Goal: Task Accomplishment & Management: Manage account settings

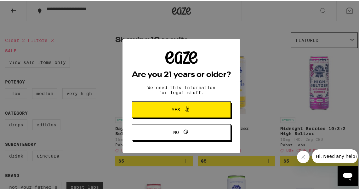
scroll to position [42, 0]
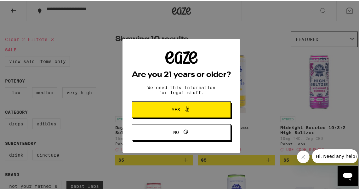
click at [190, 113] on span "Yes" at bounding box center [182, 109] width 48 height 8
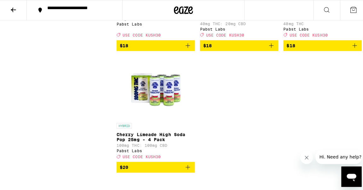
scroll to position [406, 0]
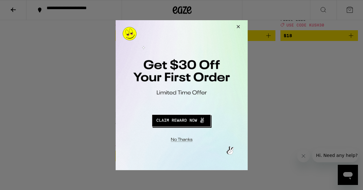
click at [195, 120] on button "Redirect to URL" at bounding box center [181, 119] width 110 height 15
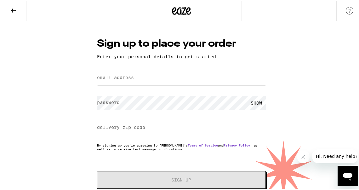
click at [161, 77] on input "email address" at bounding box center [181, 77] width 169 height 14
type input "[EMAIL_ADDRESS][DOMAIN_NAME]"
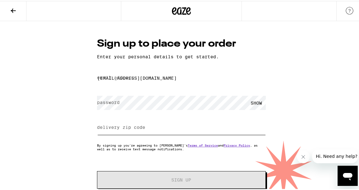
type input "07712"
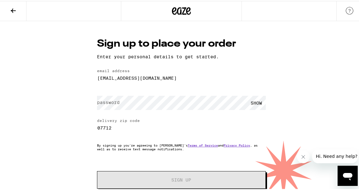
click at [60, 114] on div "Sign up to place your order Enter your personal details to get started. email a…" at bounding box center [181, 109] width 363 height 179
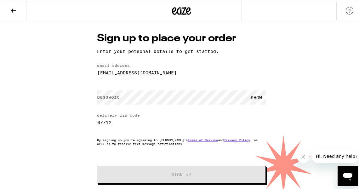
scroll to position [11, 0]
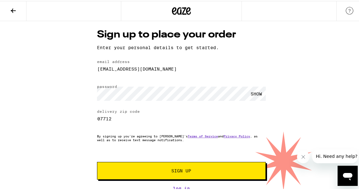
click at [256, 93] on div "SHOW" at bounding box center [256, 93] width 19 height 14
click at [223, 171] on button "Sign Up" at bounding box center [181, 170] width 169 height 18
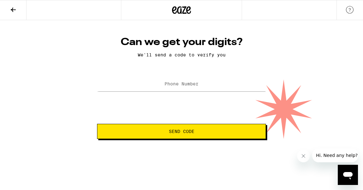
click at [193, 83] on label "Phone Number" at bounding box center [181, 83] width 34 height 5
type input "(732) 239-6700"
click at [189, 133] on span "Send Code" at bounding box center [182, 131] width 26 height 4
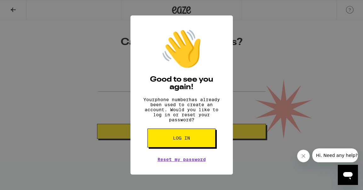
click at [190, 141] on button "Log in" at bounding box center [181, 138] width 68 height 19
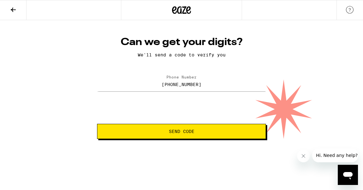
click at [229, 136] on button "Send Code" at bounding box center [181, 131] width 169 height 15
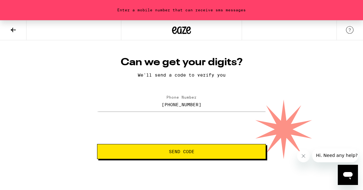
click at [304, 154] on icon "Close message from company" at bounding box center [303, 155] width 5 height 5
click at [17, 30] on icon at bounding box center [13, 30] width 8 height 8
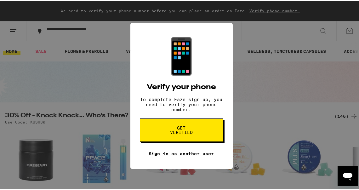
click at [197, 155] on link "Sign in as another user" at bounding box center [181, 152] width 65 height 5
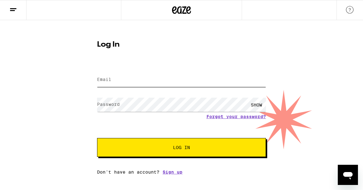
type input "[EMAIL_ADDRESS][DOMAIN_NAME]"
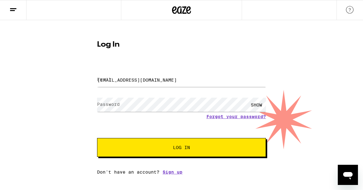
click at [179, 147] on span "Log In" at bounding box center [181, 147] width 17 height 4
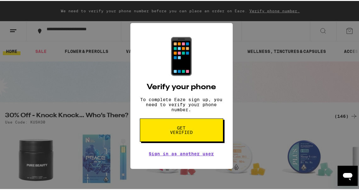
click at [184, 134] on span "Get verified" at bounding box center [181, 129] width 32 height 9
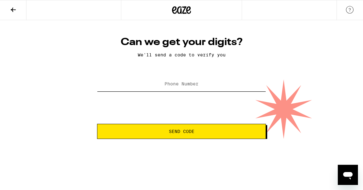
click at [185, 88] on input "Phone Number" at bounding box center [181, 84] width 169 height 14
type input "(732) 239-6700"
click at [161, 134] on button "Send Code" at bounding box center [181, 131] width 169 height 15
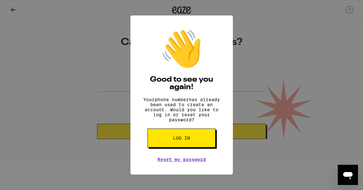
click at [184, 140] on span "Log in" at bounding box center [181, 138] width 17 height 4
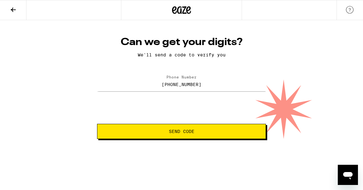
click at [183, 12] on icon at bounding box center [181, 9] width 19 height 11
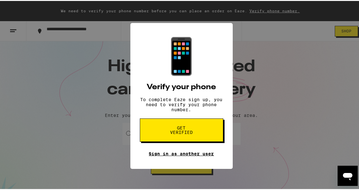
click at [191, 155] on link "Sign in as another user" at bounding box center [181, 152] width 65 height 5
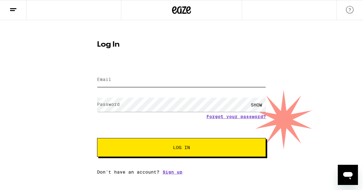
type input "[EMAIL_ADDRESS][DOMAIN_NAME]"
drag, startPoint x: 167, startPoint y: 78, endPoint x: 8, endPoint y: 68, distance: 159.1
click at [9, 69] on div "Log In Email Email [EMAIL_ADDRESS][DOMAIN_NAME] Password Password SHOW Forgot y…" at bounding box center [181, 97] width 363 height 154
type input "[EMAIL_ADDRESS][DOMAIN_NAME]"
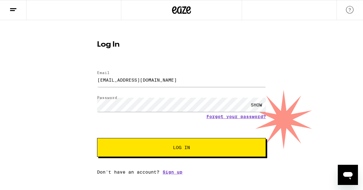
click at [198, 145] on button "Log In" at bounding box center [181, 147] width 169 height 19
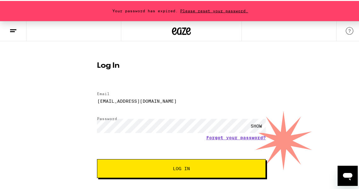
click at [203, 10] on span "Please reset your password." at bounding box center [214, 10] width 72 height 4
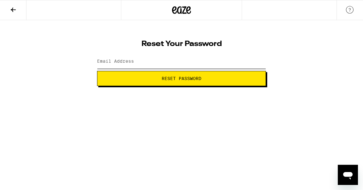
click at [140, 58] on input "Email Address" at bounding box center [181, 61] width 169 height 14
type input "[EMAIL_ADDRESS][DOMAIN_NAME]"
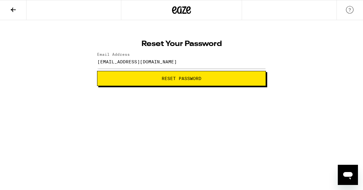
click at [145, 80] on span "Reset Password" at bounding box center [181, 78] width 158 height 4
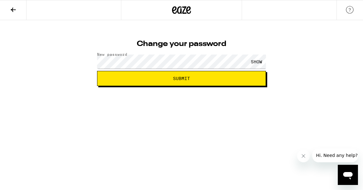
click at [256, 60] on div "SHOW" at bounding box center [256, 61] width 19 height 14
click at [215, 80] on span "Submit" at bounding box center [181, 78] width 158 height 4
